Goal: Task Accomplishment & Management: Manage account settings

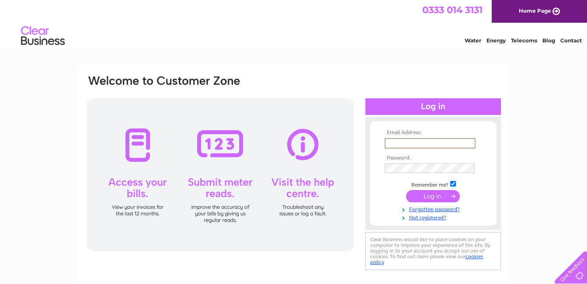
type input "[EMAIL_ADDRESS][DOMAIN_NAME]"
click at [419, 197] on input "submit" at bounding box center [433, 196] width 54 height 12
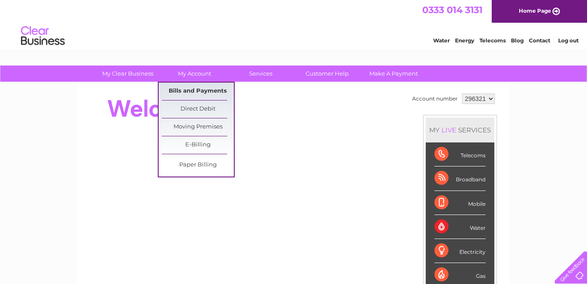
click at [190, 90] on link "Bills and Payments" at bounding box center [198, 91] width 72 height 17
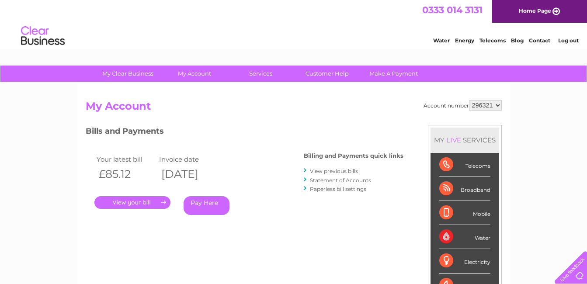
click at [140, 202] on link "." at bounding box center [132, 202] width 76 height 13
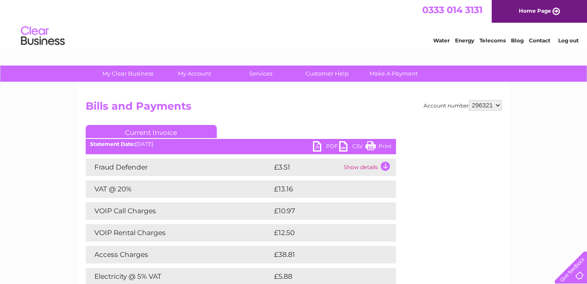
click at [320, 144] on link "PDF" at bounding box center [326, 147] width 26 height 13
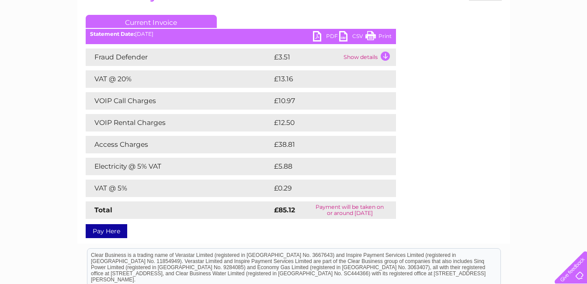
scroll to position [115, 0]
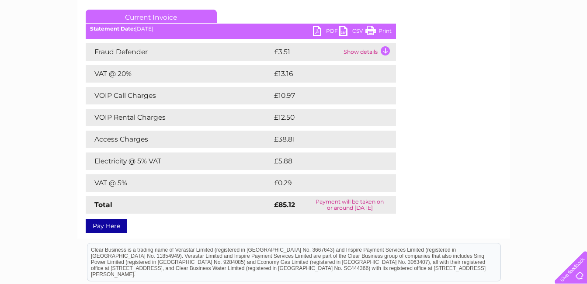
click at [315, 31] on link "PDF" at bounding box center [326, 32] width 26 height 13
